Goal: Information Seeking & Learning: Find specific page/section

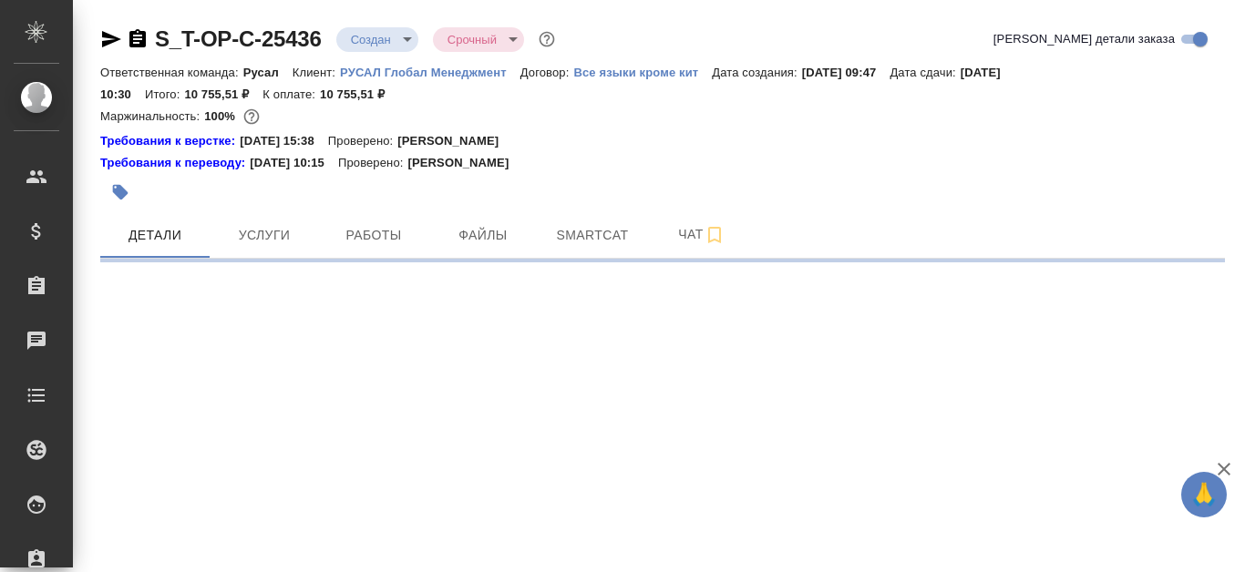
select select "RU"
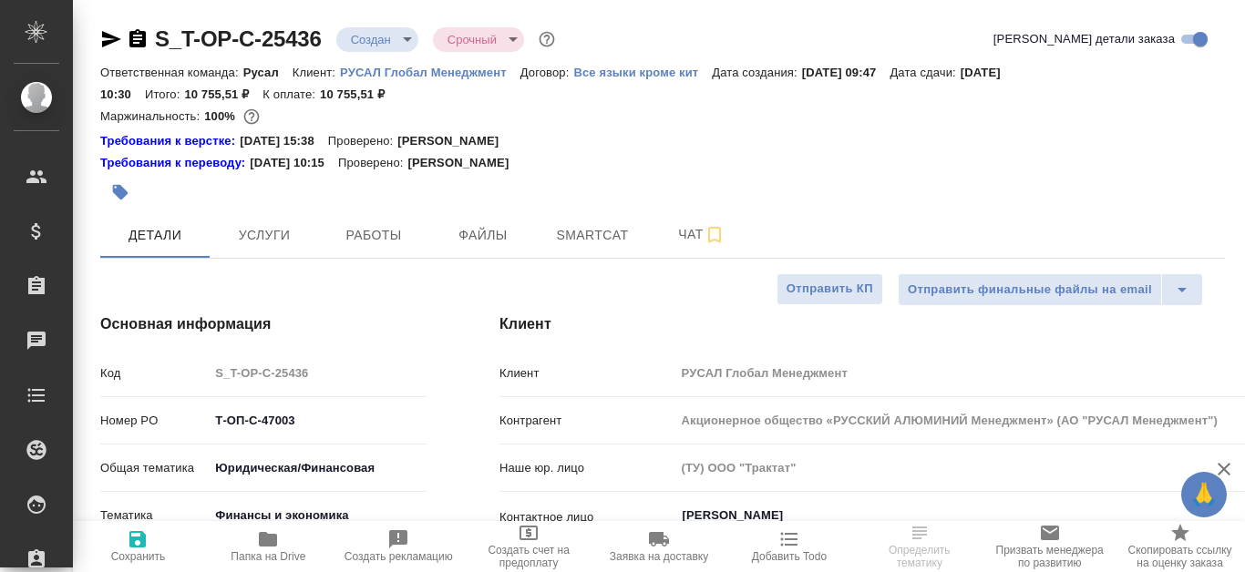
type textarea "x"
click at [490, 245] on span "Файлы" at bounding box center [482, 235] width 87 height 23
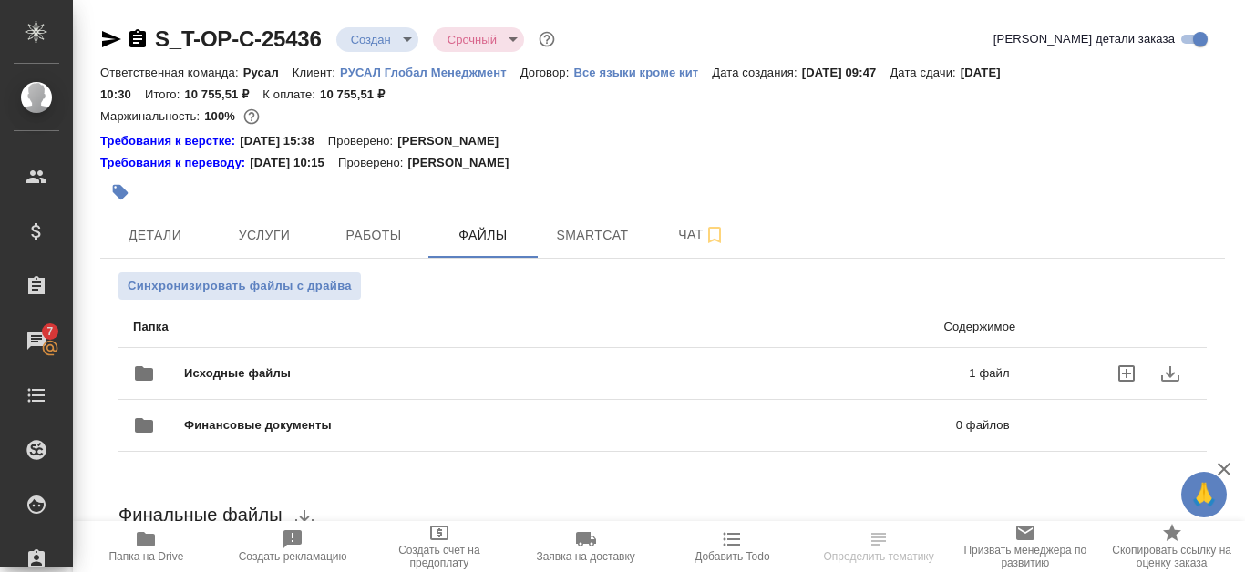
click at [1169, 379] on icon "download" at bounding box center [1170, 374] width 22 height 22
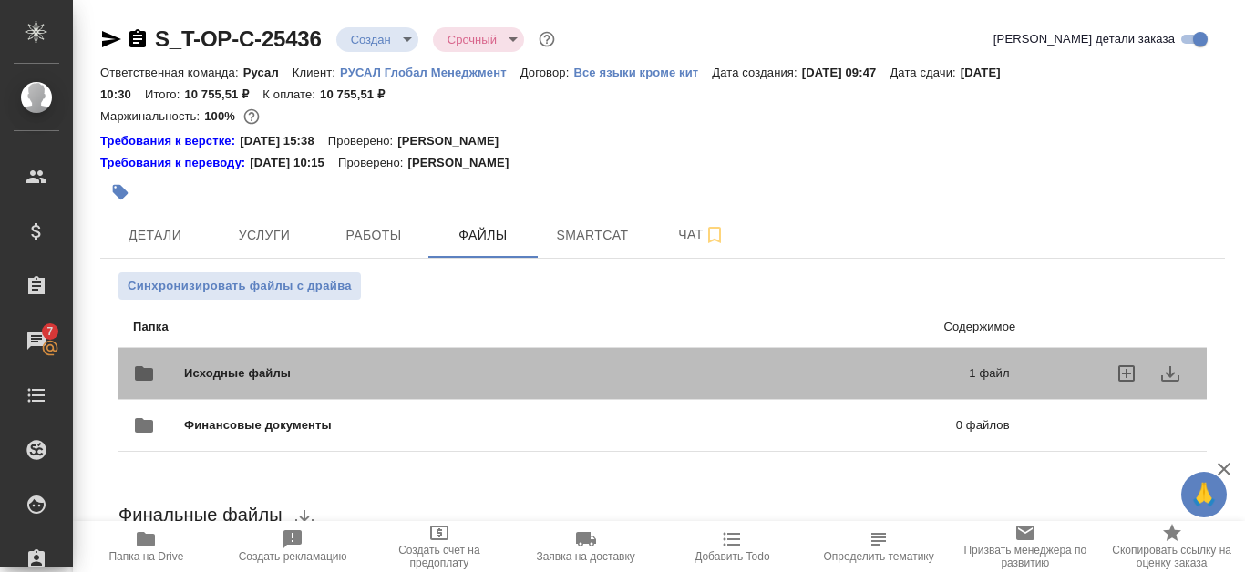
click at [825, 361] on div "Исходные файлы 1 файл" at bounding box center [571, 374] width 876 height 44
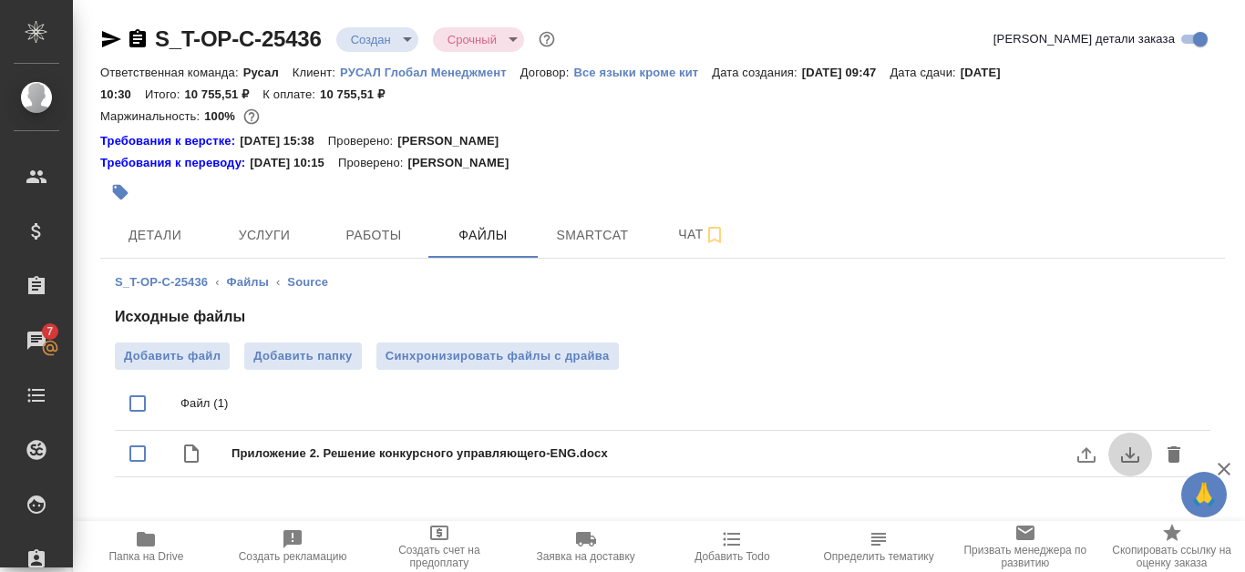
click at [1132, 453] on icon "download" at bounding box center [1130, 455] width 22 height 22
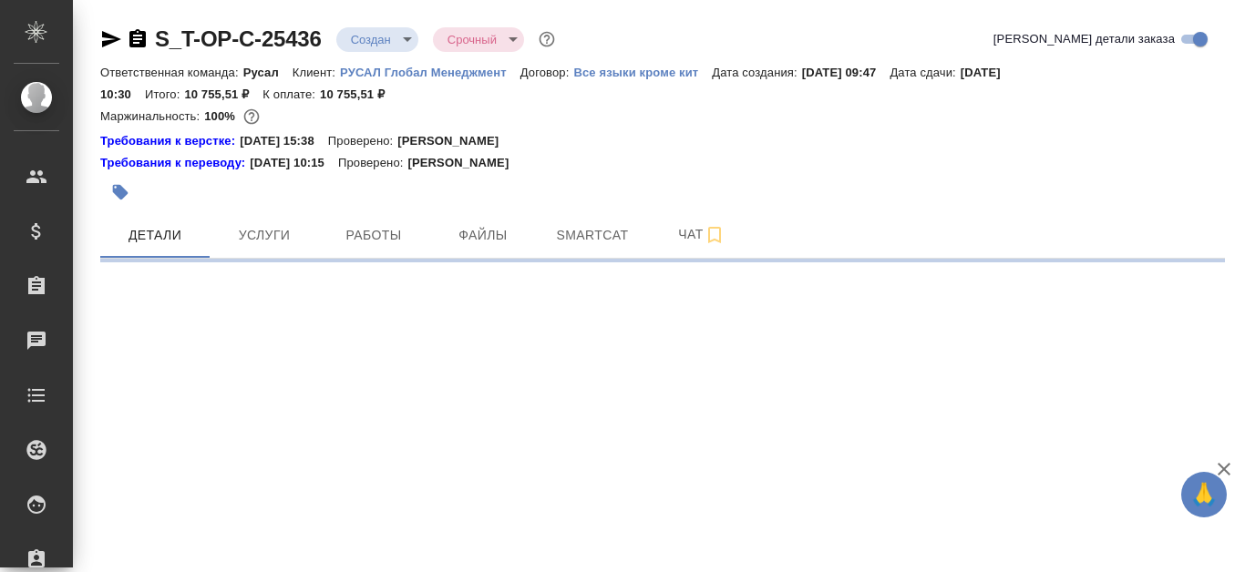
select select "RU"
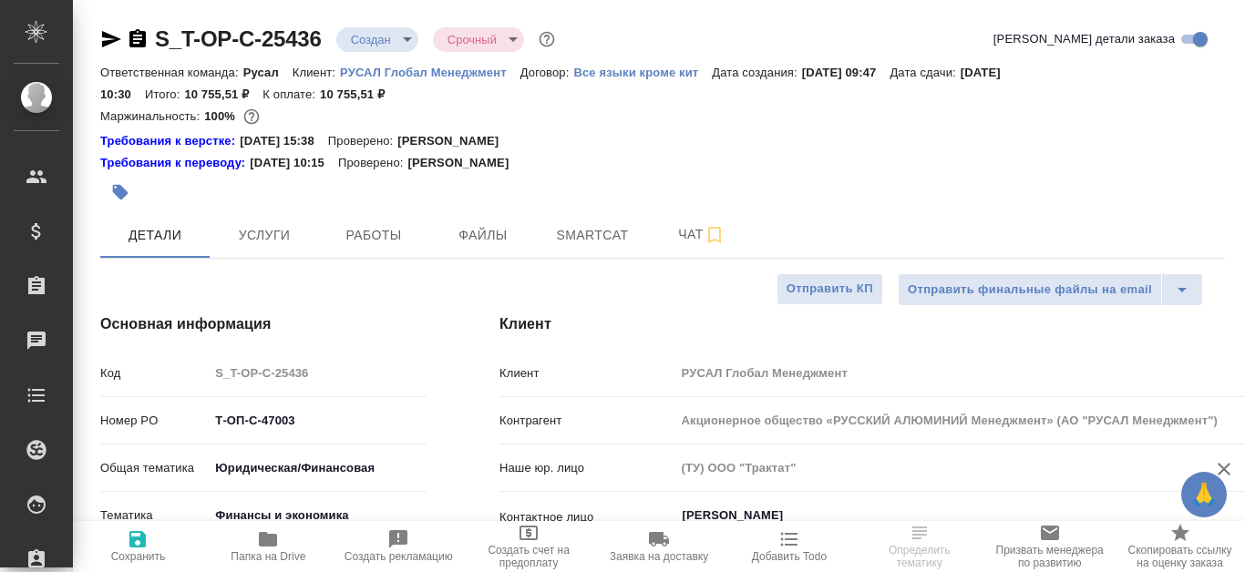
type textarea "x"
click at [376, 241] on span "Работы" at bounding box center [373, 235] width 87 height 23
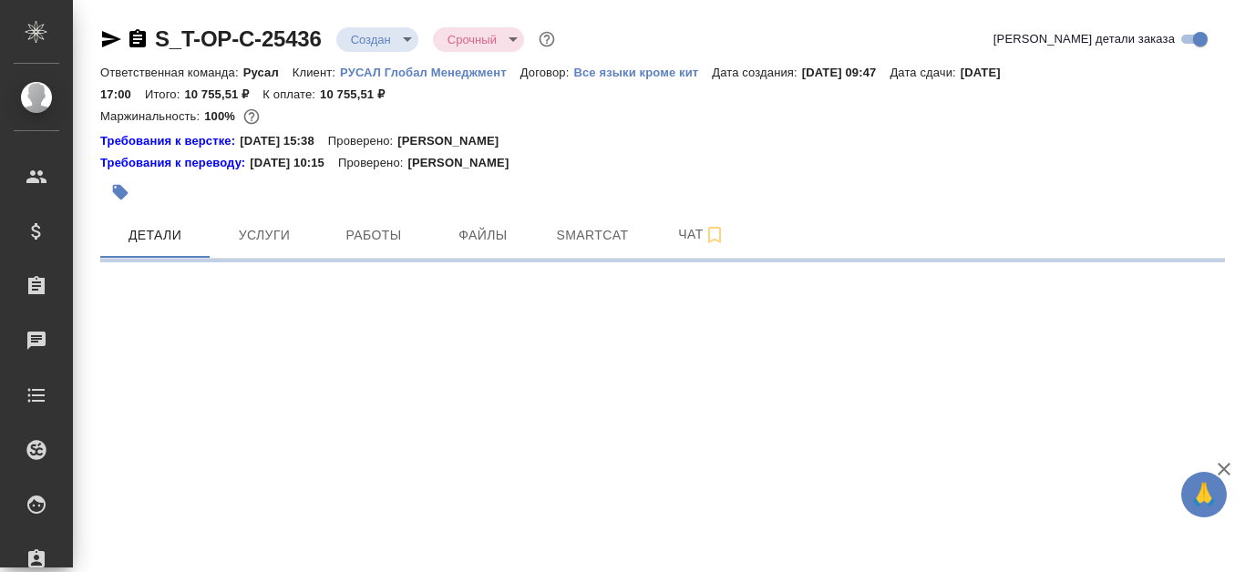
select select "RU"
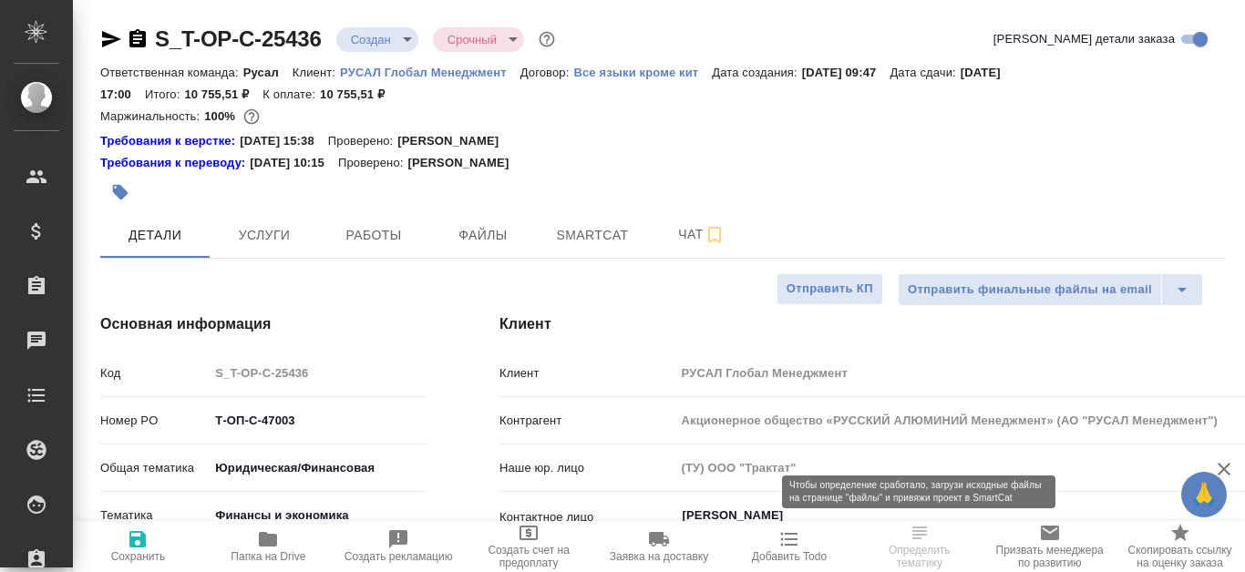
type textarea "x"
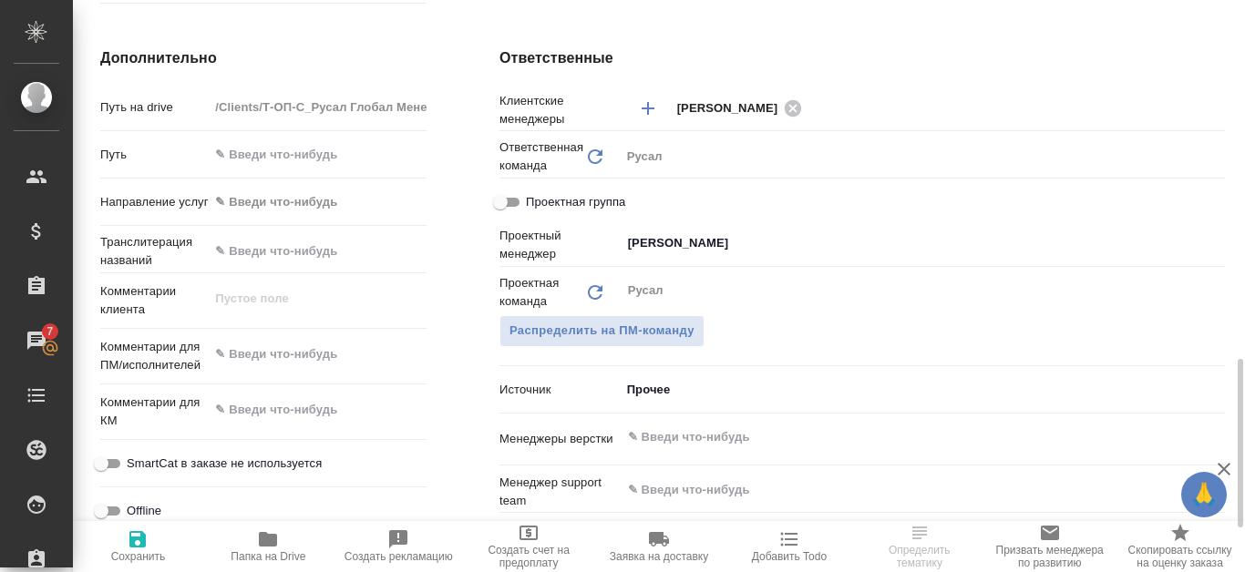
scroll to position [911, 0]
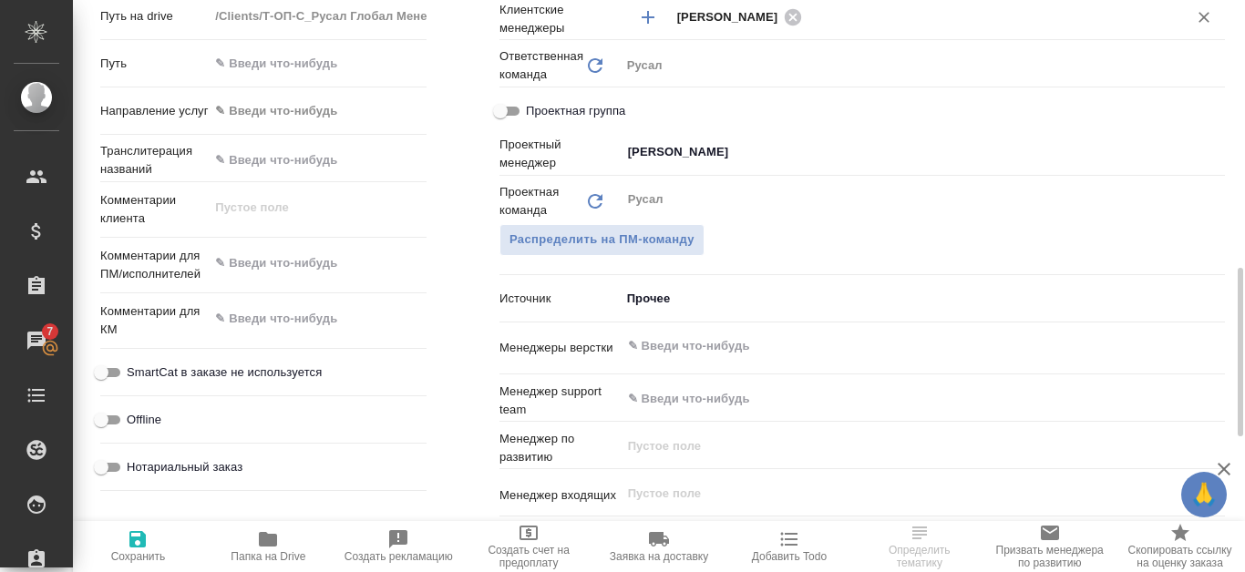
type textarea "x"
select select "RU"
type textarea "x"
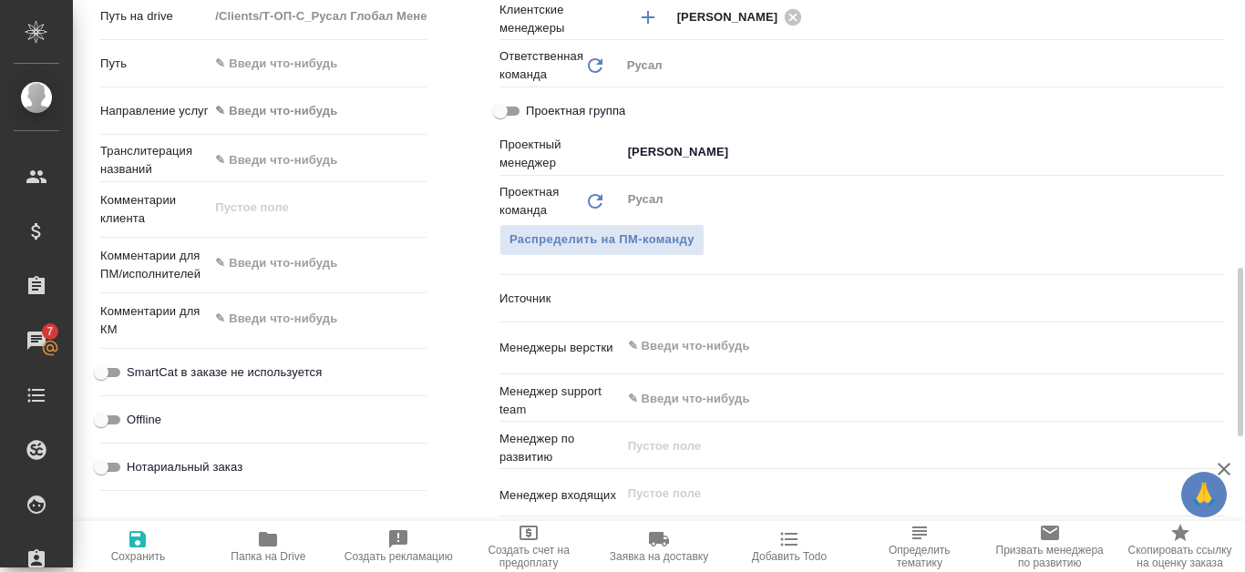
type textarea "x"
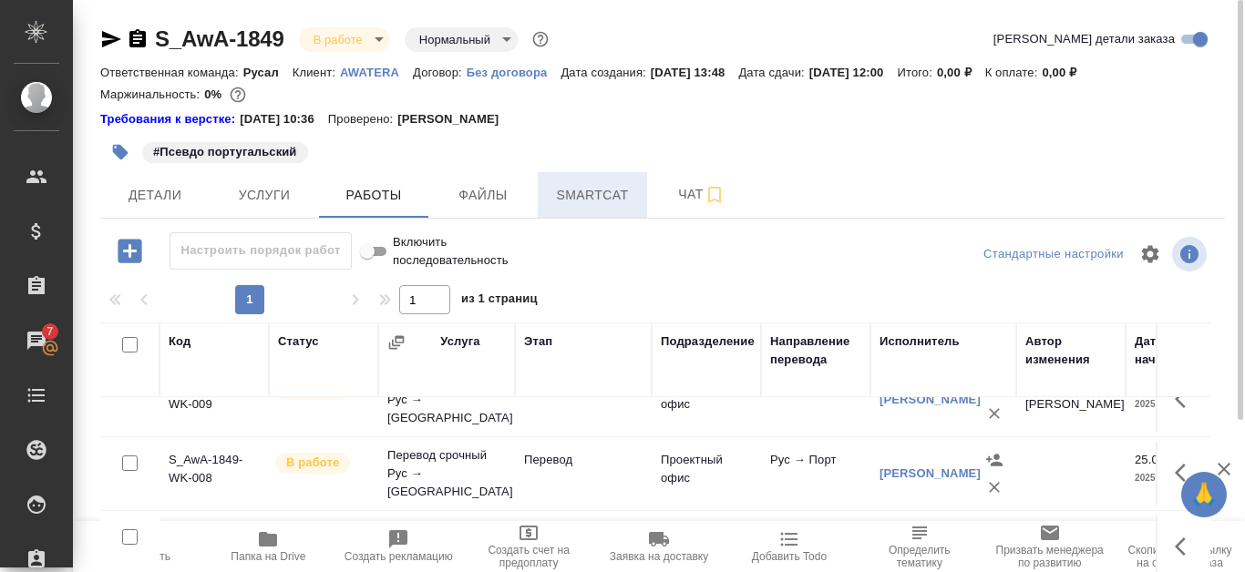
click at [610, 182] on button "Smartcat" at bounding box center [592, 195] width 109 height 46
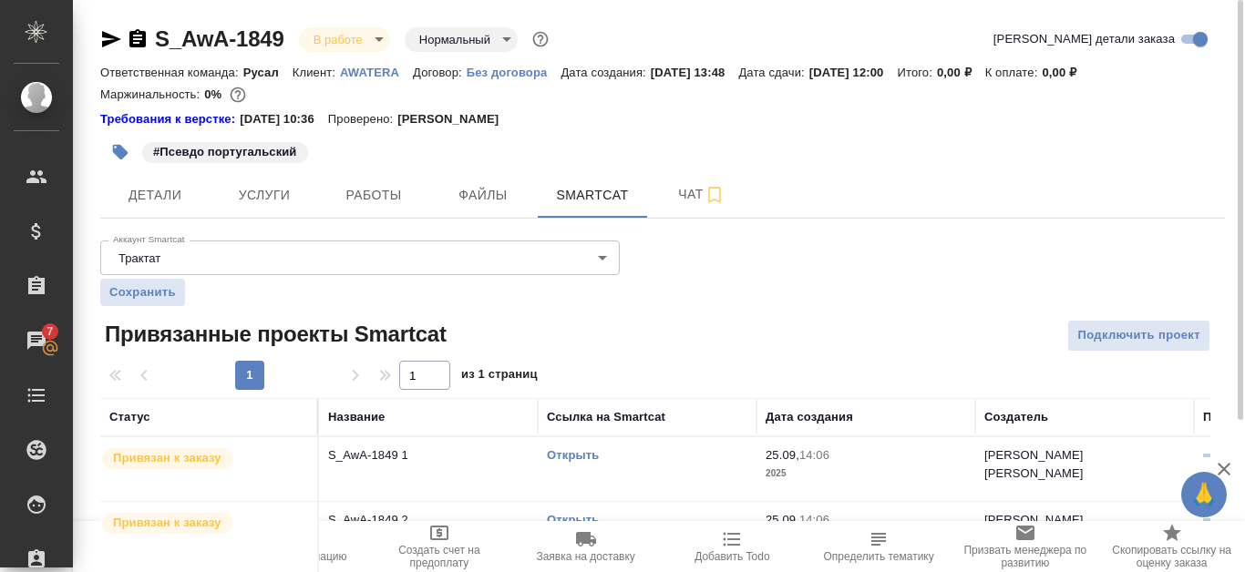
scroll to position [378, 0]
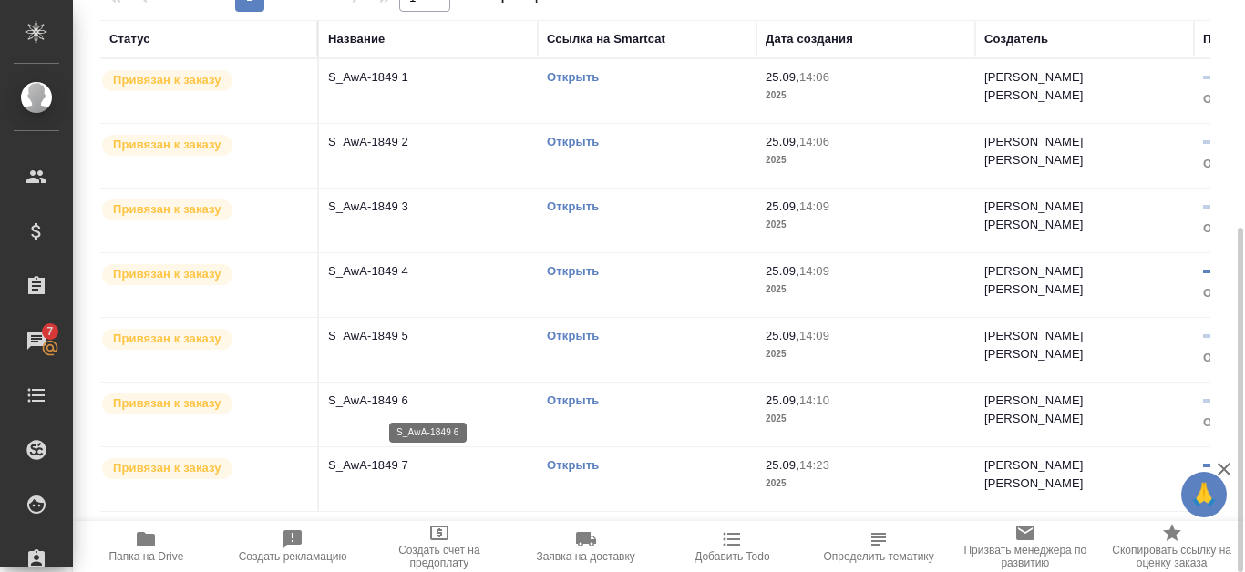
click at [404, 403] on p "S_AwA-1849 6" at bounding box center [428, 401] width 200 height 18
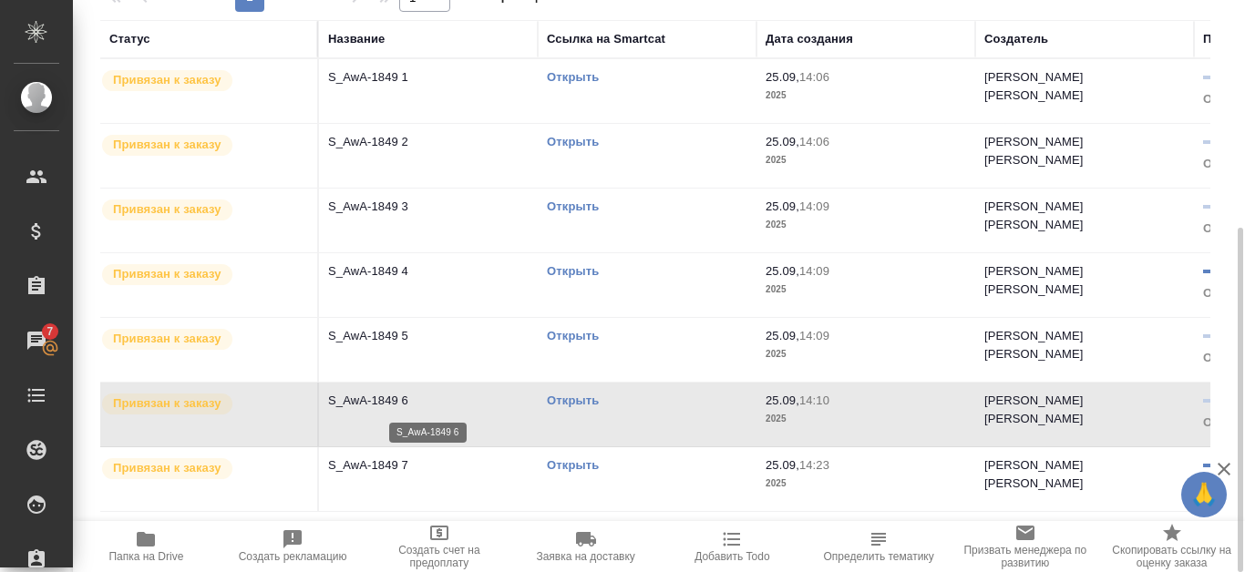
click at [398, 399] on p "S_AwA-1849 6" at bounding box center [428, 401] width 200 height 18
click at [594, 395] on link "Открыть" at bounding box center [573, 401] width 52 height 14
click at [575, 335] on link "Открыть" at bounding box center [573, 336] width 52 height 14
click at [588, 326] on td "Открыть" at bounding box center [647, 350] width 219 height 64
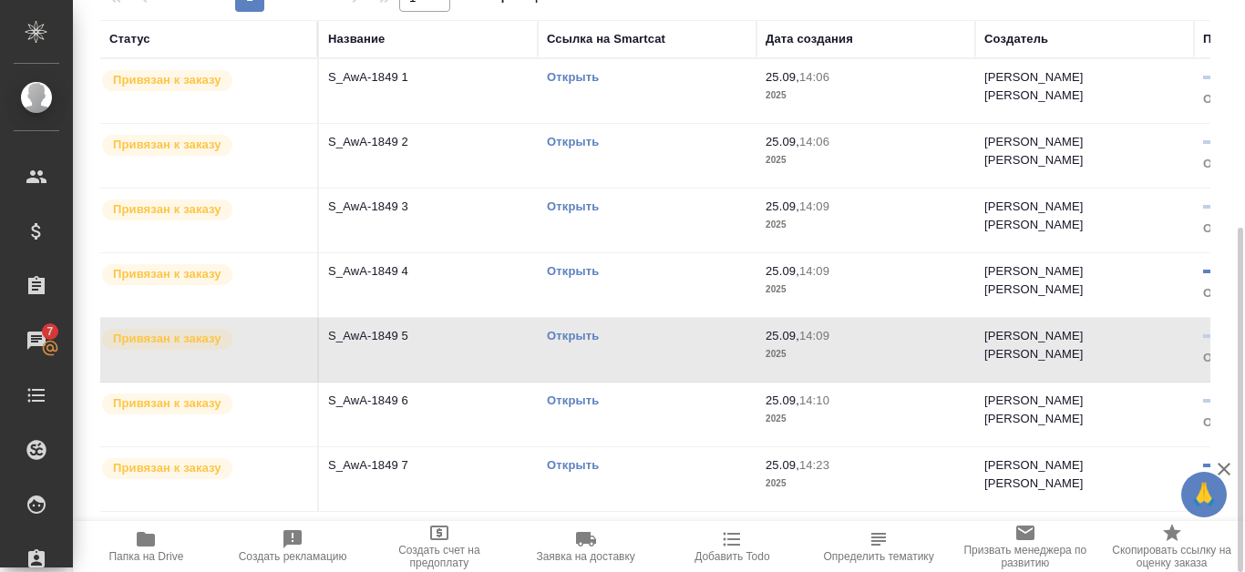
click at [553, 460] on link "Открыть" at bounding box center [573, 465] width 52 height 14
click at [559, 262] on div "Открыть" at bounding box center [647, 271] width 200 height 18
click at [570, 402] on link "Открыть" at bounding box center [573, 401] width 52 height 14
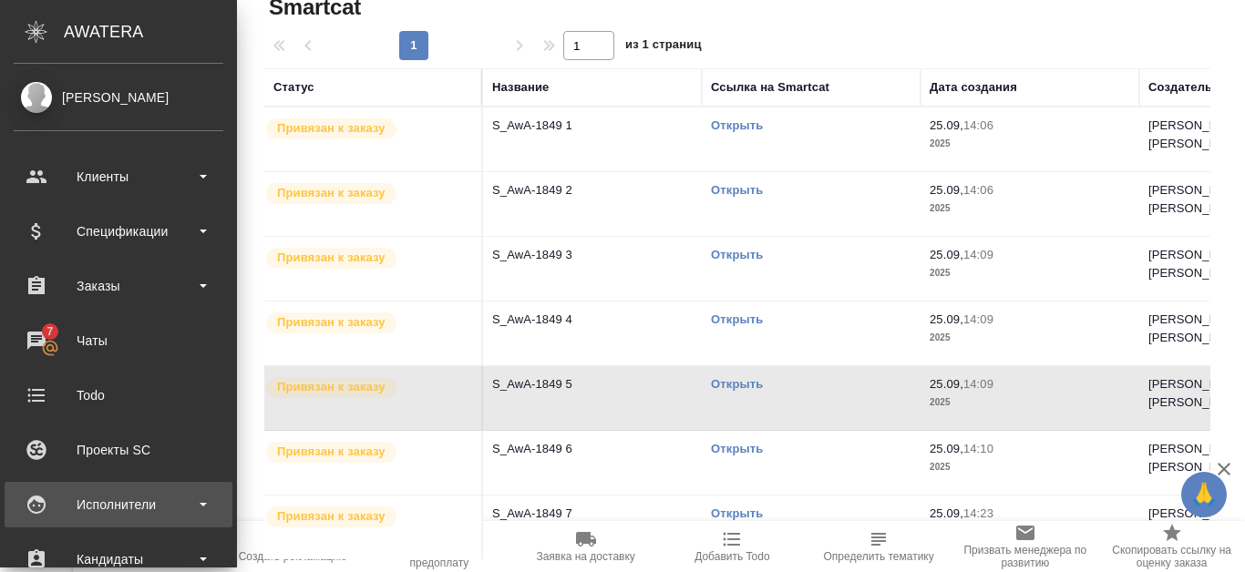
click at [132, 498] on div "Исполнители" at bounding box center [119, 504] width 210 height 27
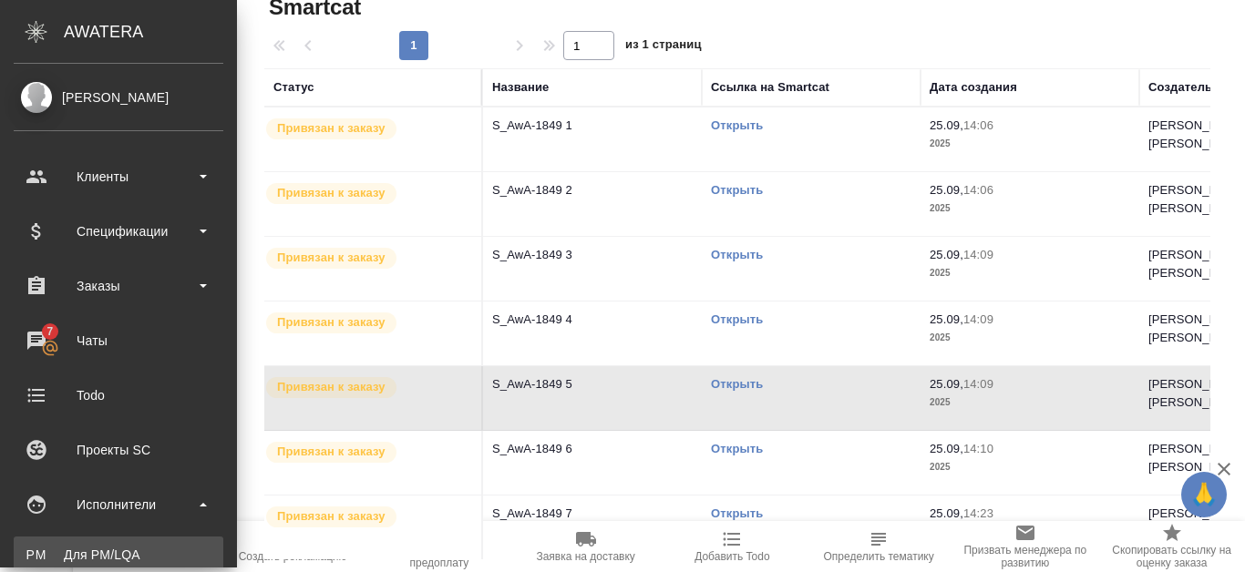
click at [122, 543] on link "PM Для PM/[GEOGRAPHIC_DATA]" at bounding box center [119, 555] width 210 height 36
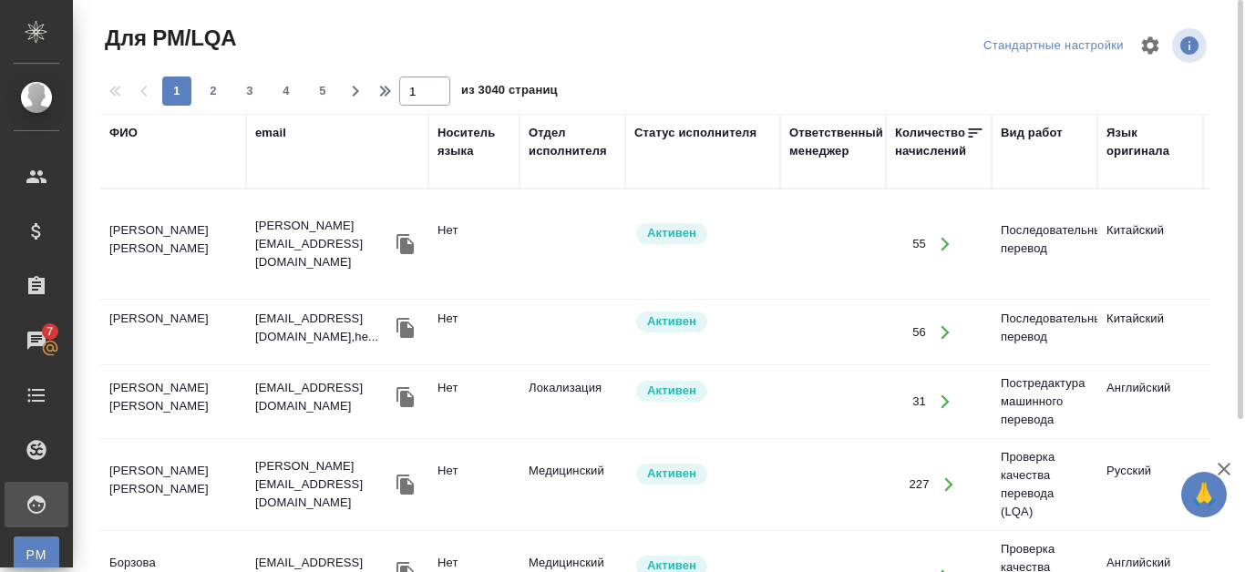
click at [127, 139] on div "ФИО" at bounding box center [123, 133] width 28 height 18
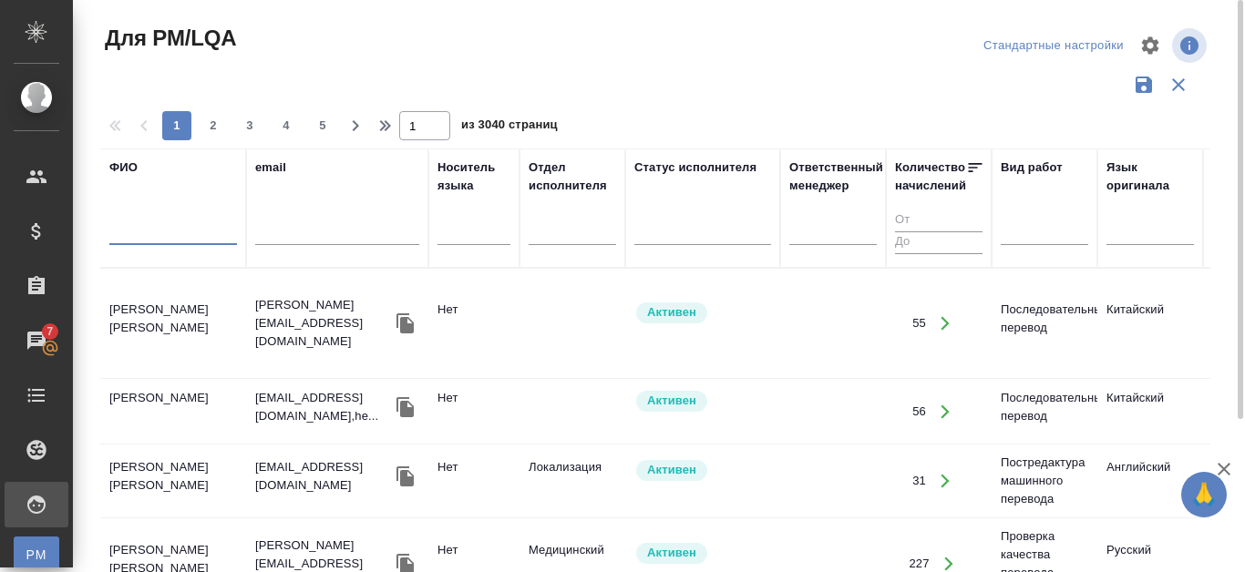
click at [144, 234] on input "text" at bounding box center [173, 233] width 128 height 23
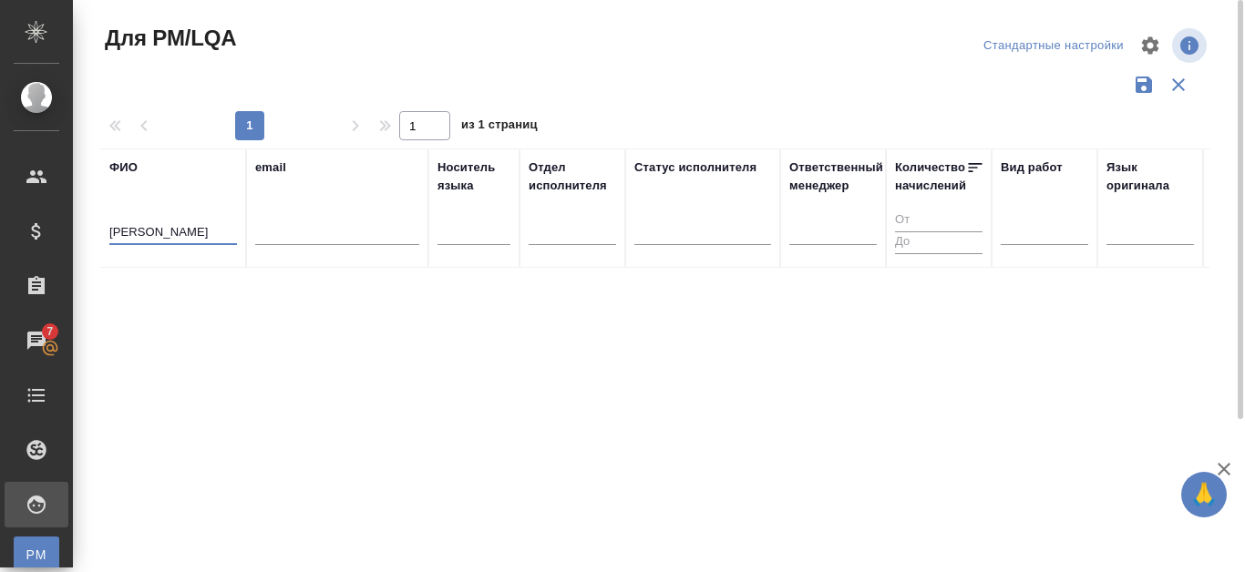
type input "[PERSON_NAME]"
